Goal: Task Accomplishment & Management: Complete application form

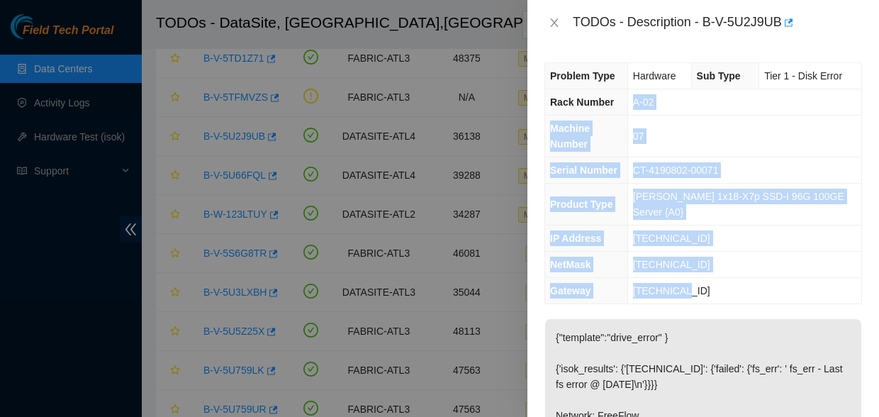
drag, startPoint x: 689, startPoint y: 263, endPoint x: 644, endPoint y: 99, distance: 169.6
click at [644, 99] on tbody "Problem Type Hardware Sub Type Tier 1 - Disk Error Rack Number A-02 Machine Num…" at bounding box center [703, 183] width 316 height 240
copy tbody "A-02 Machine Number 07 Serial Number CT-4190802-00071 Product Type Ciara 1x18-X…"
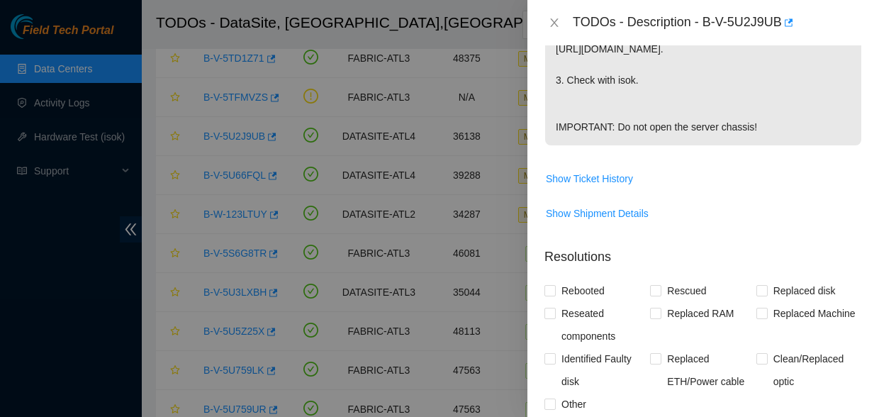
scroll to position [580, 0]
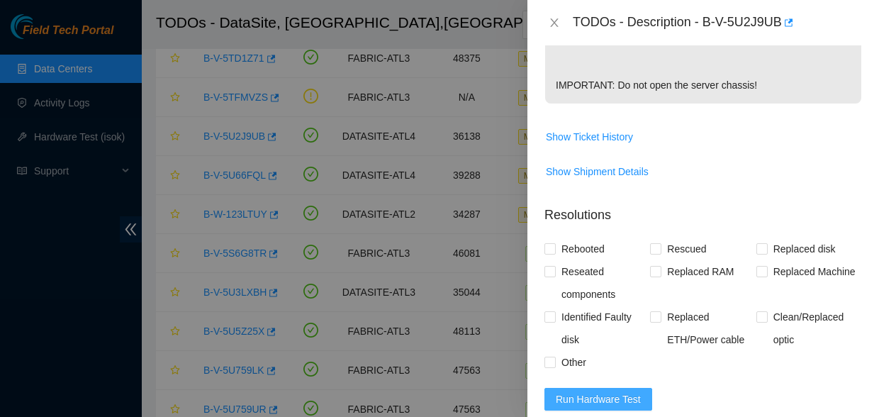
click at [617, 393] on span "Run Hardware Test" at bounding box center [597, 399] width 85 height 16
drag, startPoint x: 551, startPoint y: 249, endPoint x: 614, endPoint y: 239, distance: 63.9
click at [551, 249] on input "Rebooted" at bounding box center [549, 248] width 10 height 10
checkbox input "true"
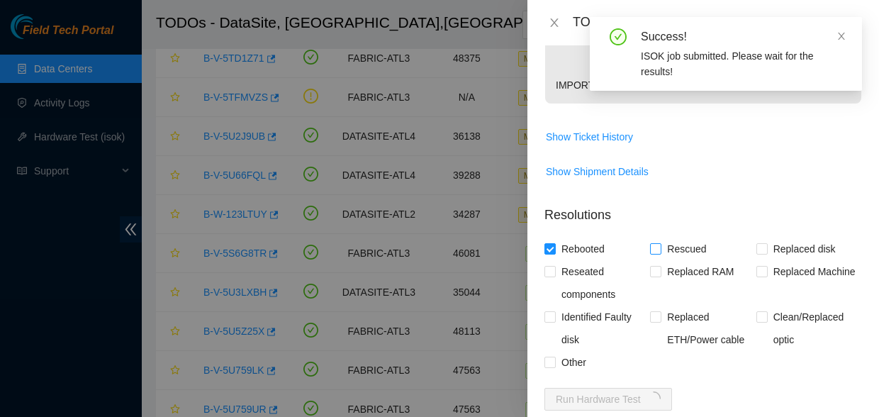
click at [653, 252] on span at bounding box center [655, 248] width 11 height 11
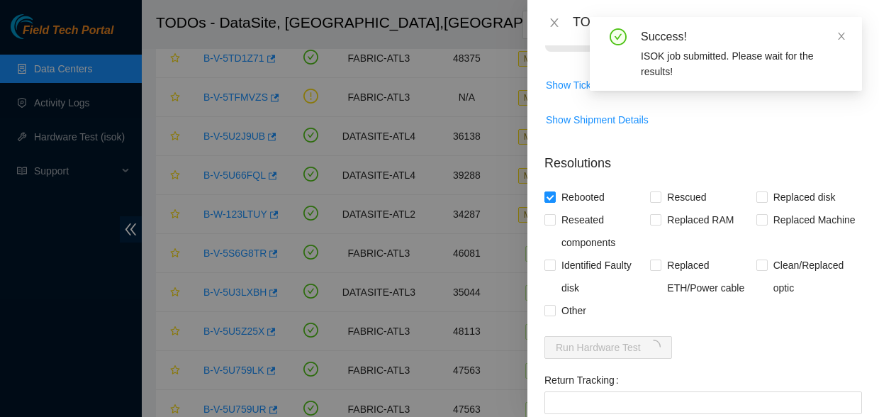
scroll to position [709, 0]
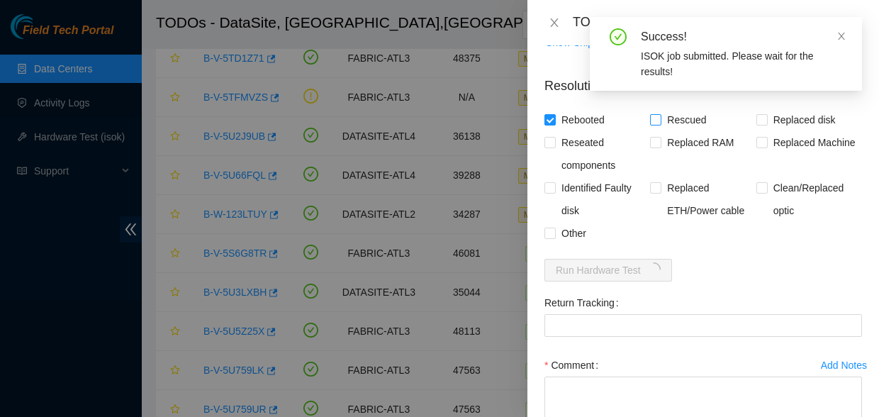
click at [661, 113] on span "Rescued" at bounding box center [686, 119] width 50 height 23
click at [658, 114] on input "Rescued" at bounding box center [655, 119] width 10 height 10
checkbox input "true"
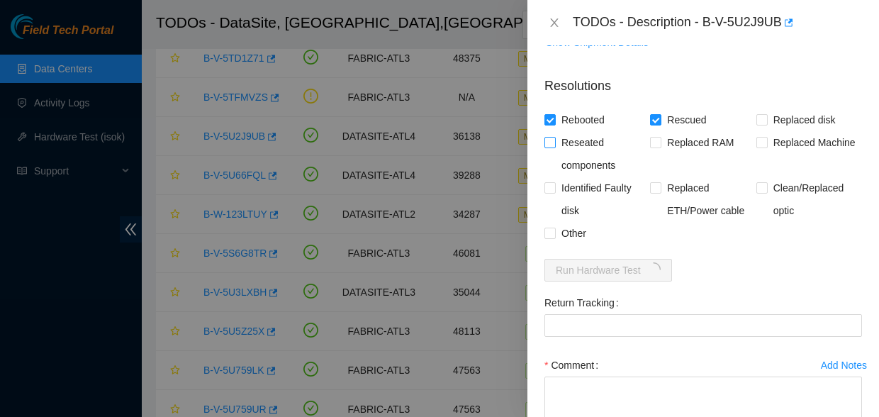
click at [553, 140] on input "Reseated components" at bounding box center [549, 142] width 10 height 10
checkbox input "true"
click at [550, 232] on input "Other" at bounding box center [549, 232] width 10 height 10
checkbox input "true"
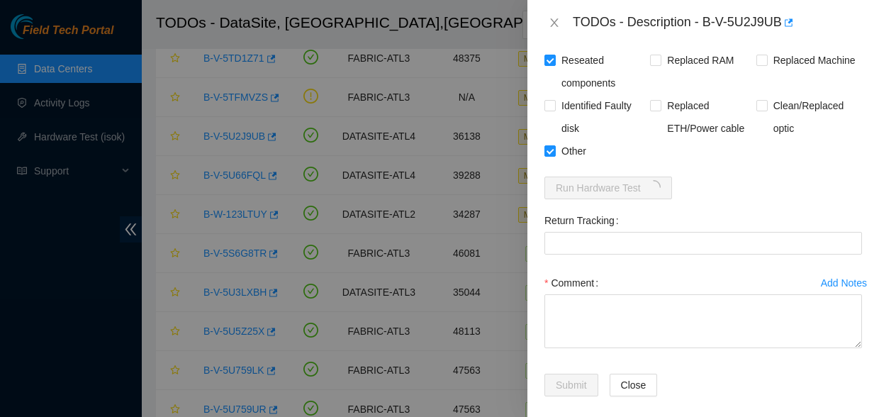
scroll to position [803, 0]
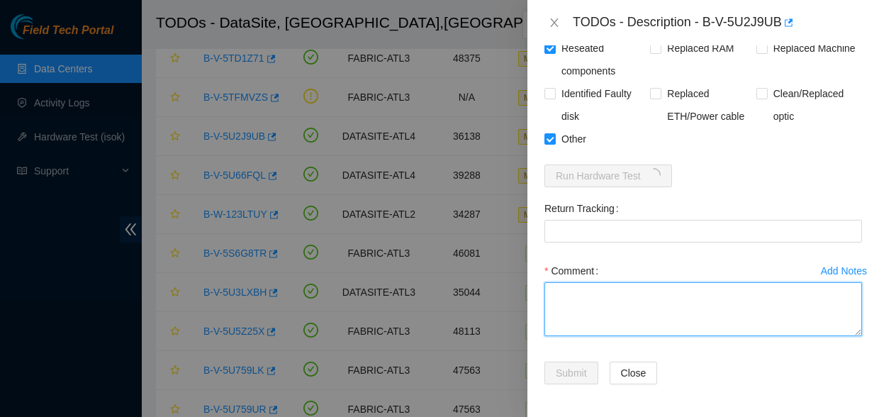
click at [614, 312] on textarea "Comment" at bounding box center [702, 309] width 317 height 54
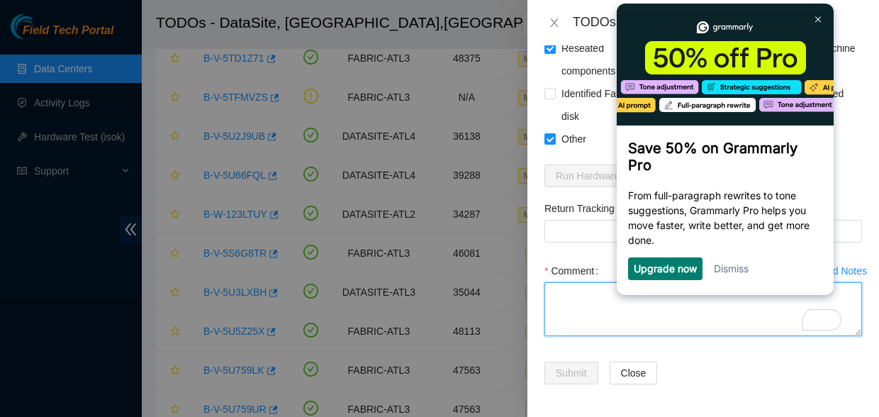
scroll to position [0, 0]
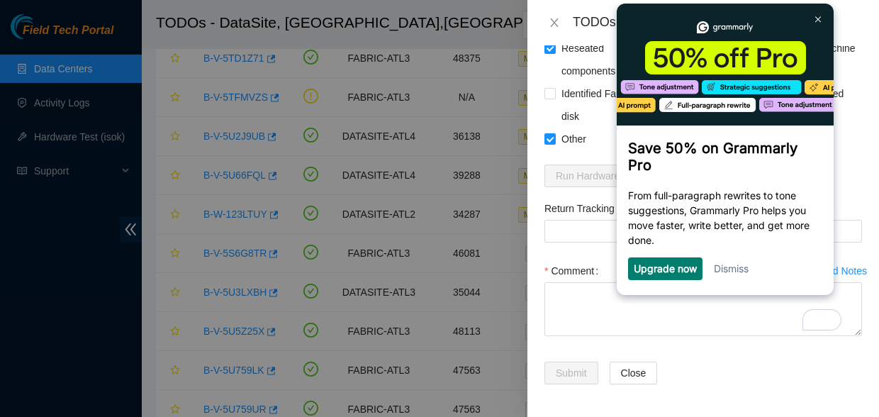
click at [733, 280] on div "Dismiss" at bounding box center [730, 268] width 35 height 23
click at [740, 270] on link "Dismiss" at bounding box center [730, 268] width 35 height 12
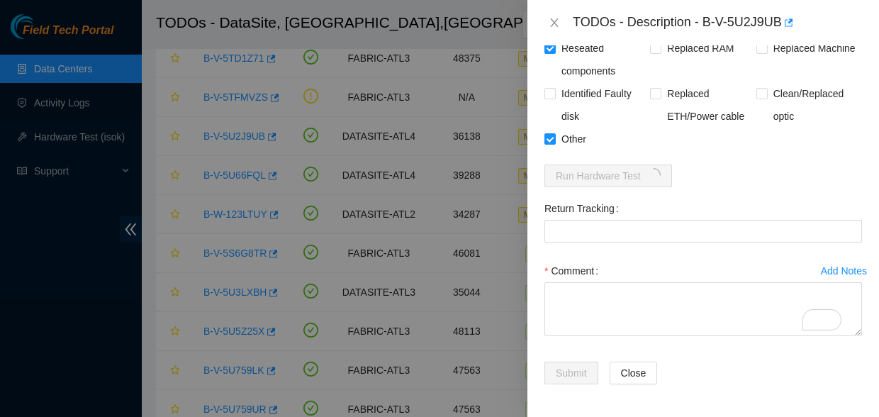
click at [721, 266] on div "Comment" at bounding box center [702, 270] width 317 height 23
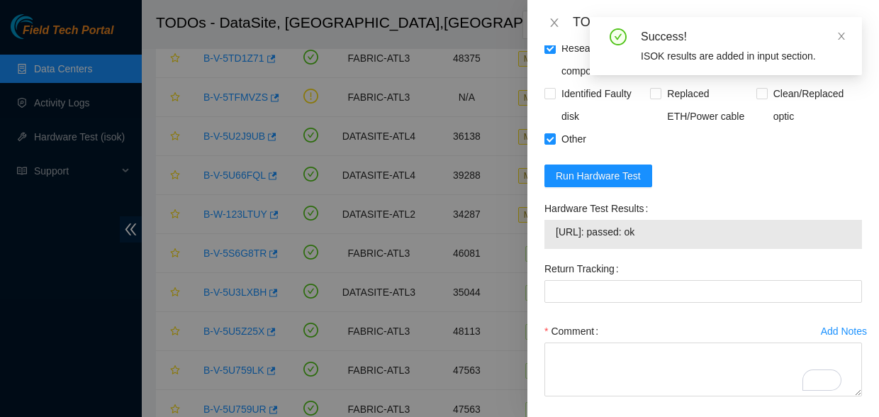
drag, startPoint x: 665, startPoint y: 230, endPoint x: 546, endPoint y: 229, distance: 119.8
click at [546, 229] on div "23.55.60.14: passed: ok" at bounding box center [702, 234] width 317 height 29
copy tbody "23.55.60.14: passed: ok"
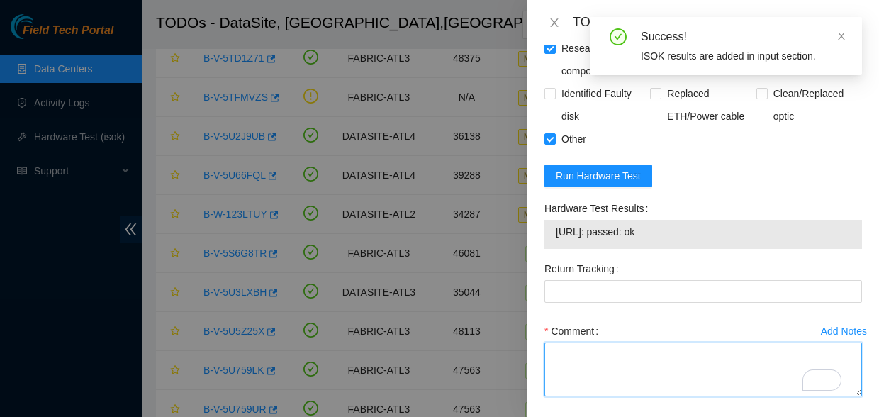
click at [593, 367] on textarea "Comment" at bounding box center [702, 369] width 317 height 54
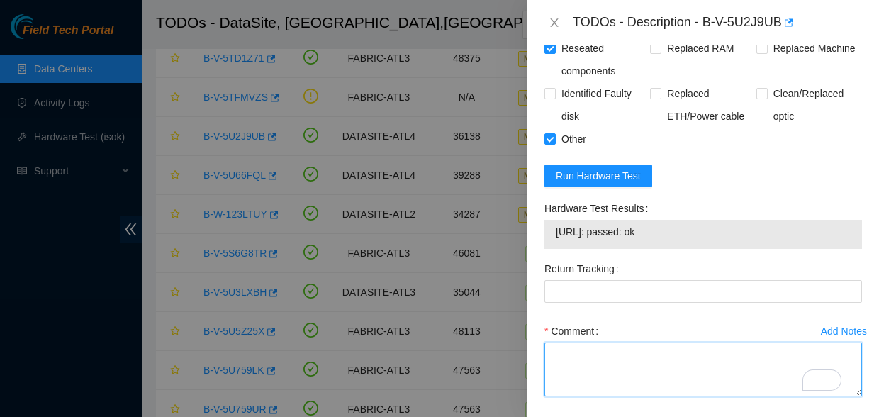
paste textarea "23.55.60.14: passed: ok"
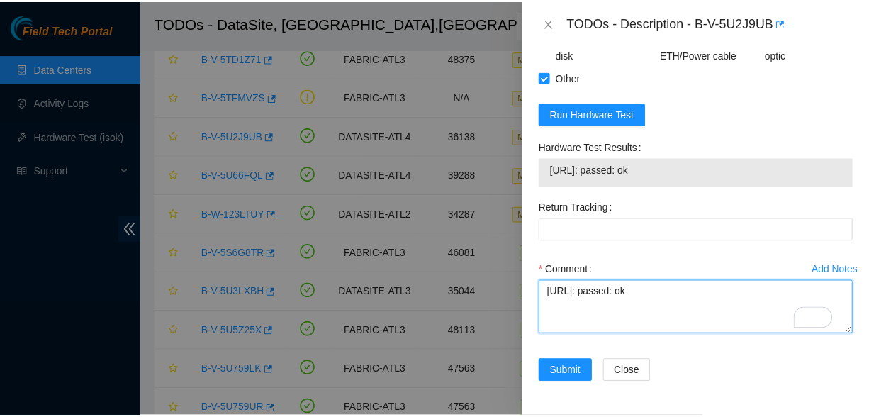
scroll to position [872, 0]
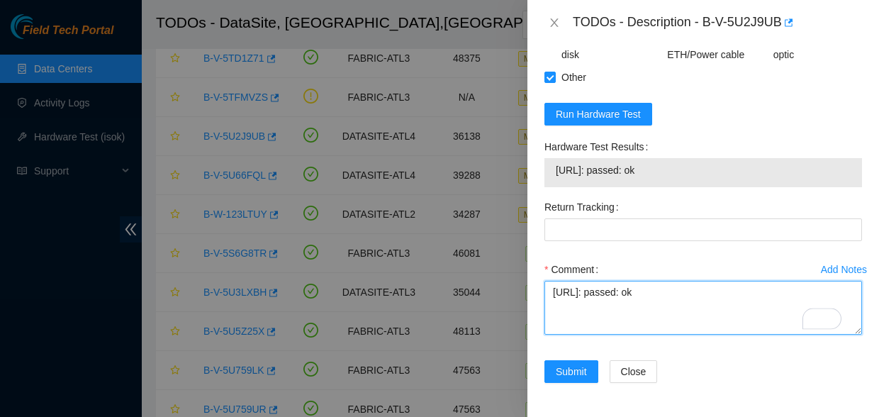
type textarea "23.55.60.14: passed: ok"
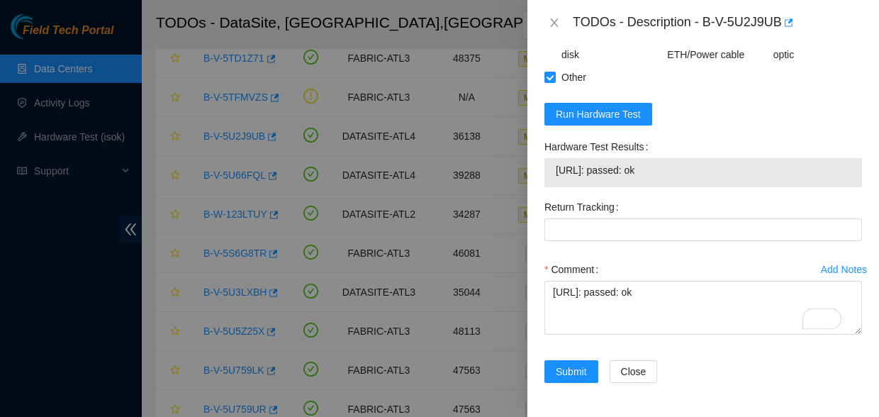
click at [561, 376] on div "Submit" at bounding box center [570, 380] width 65 height 40
click at [570, 363] on span "Submit" at bounding box center [570, 371] width 31 height 16
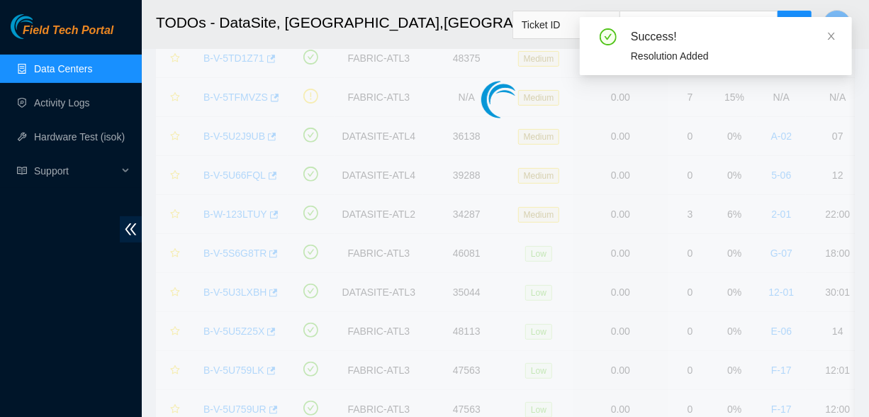
scroll to position [475, 0]
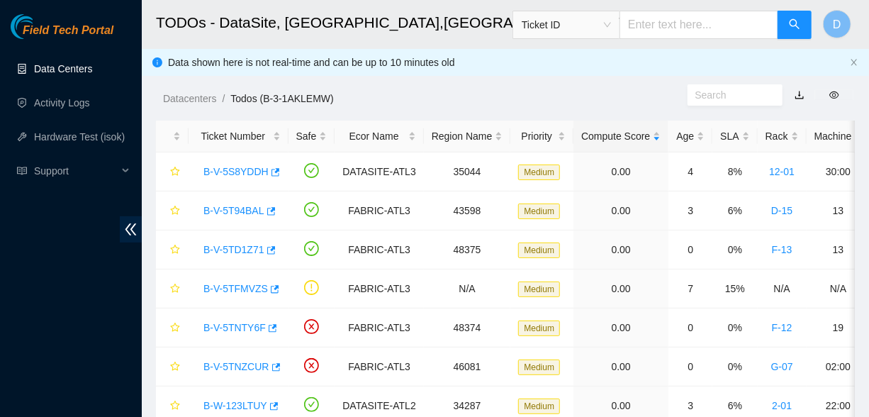
click at [40, 68] on link "Data Centers" at bounding box center [63, 68] width 58 height 11
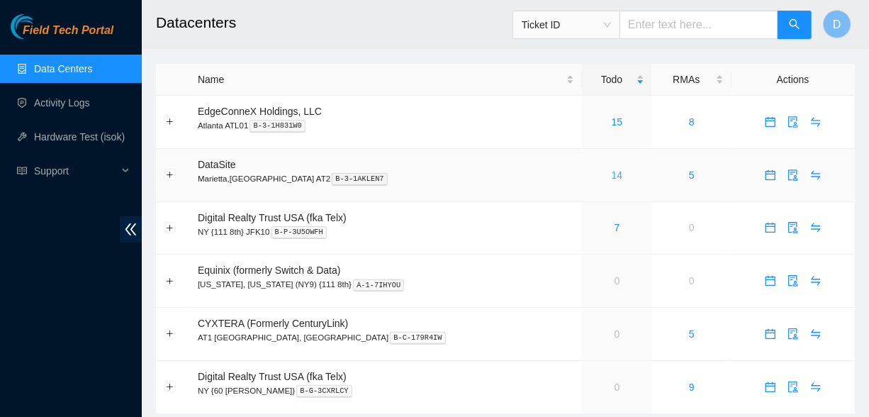
click at [611, 175] on link "14" at bounding box center [616, 174] width 11 height 11
